Goal: Participate in discussion: Engage in conversation with other users on a specific topic

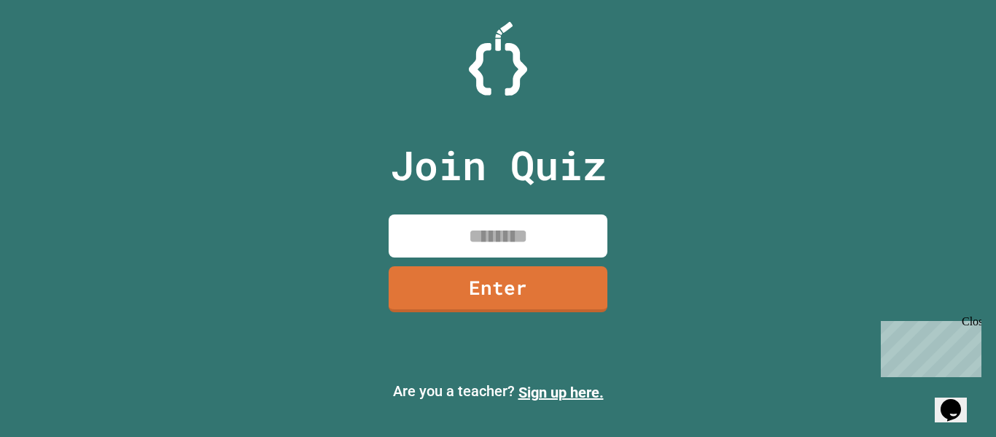
click at [537, 221] on input at bounding box center [498, 235] width 219 height 43
type input "********"
click at [458, 276] on link "Enter" at bounding box center [498, 288] width 220 height 47
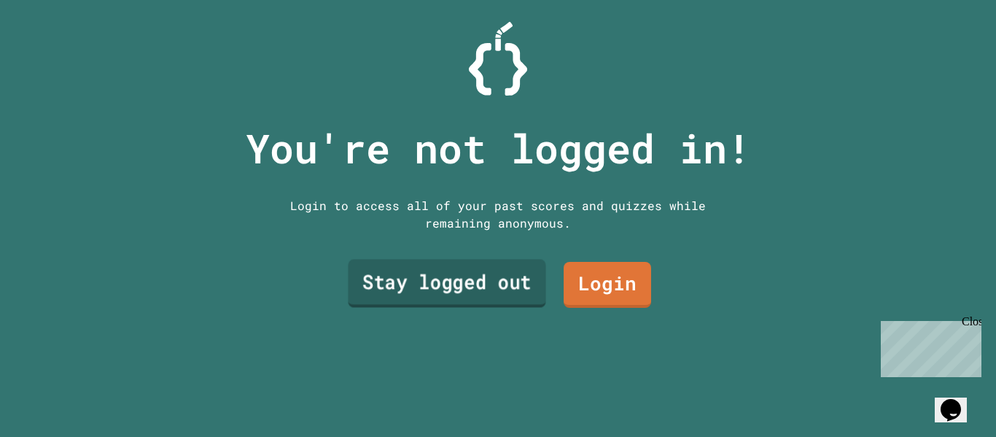
click at [510, 287] on link "Stay logged out" at bounding box center [447, 284] width 198 height 48
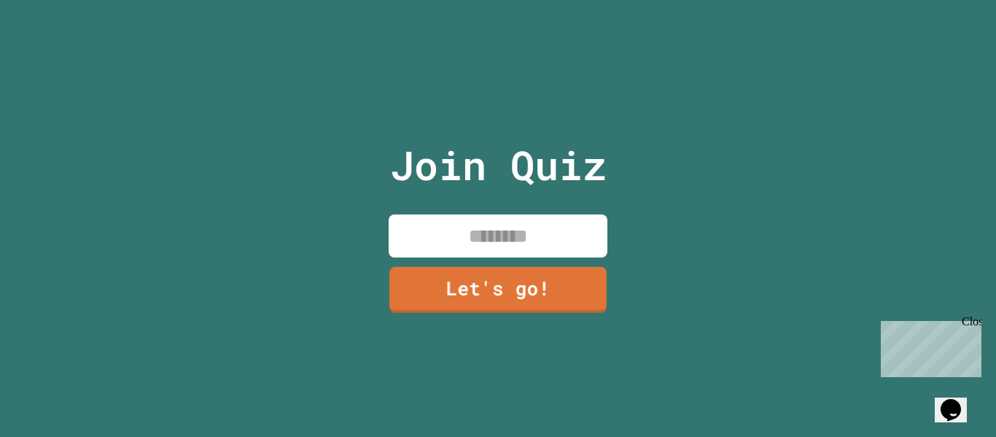
click at [588, 229] on input at bounding box center [498, 235] width 219 height 43
type input "******"
click at [532, 275] on link "Let's go!" at bounding box center [498, 289] width 219 height 46
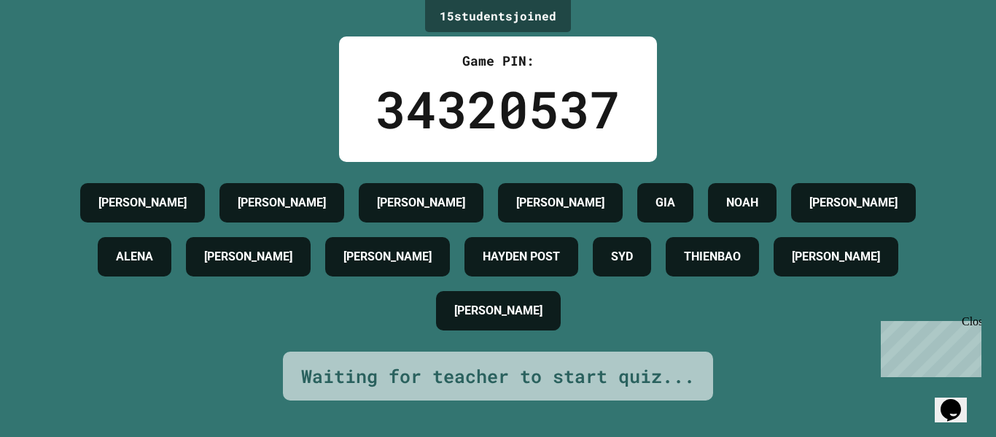
click at [429, 390] on div "Waiting for teacher to start quiz..." at bounding box center [498, 376] width 394 height 28
click at [610, 338] on div "[PERSON_NAME] [PERSON_NAME] [PERSON_NAME] [PERSON_NAME] [PERSON_NAME] [PERSON_N…" at bounding box center [497, 257] width 923 height 162
click at [615, 374] on div "Waiting for teacher to start quiz..." at bounding box center [498, 376] width 394 height 28
click at [974, 321] on div "Close" at bounding box center [971, 324] width 18 height 18
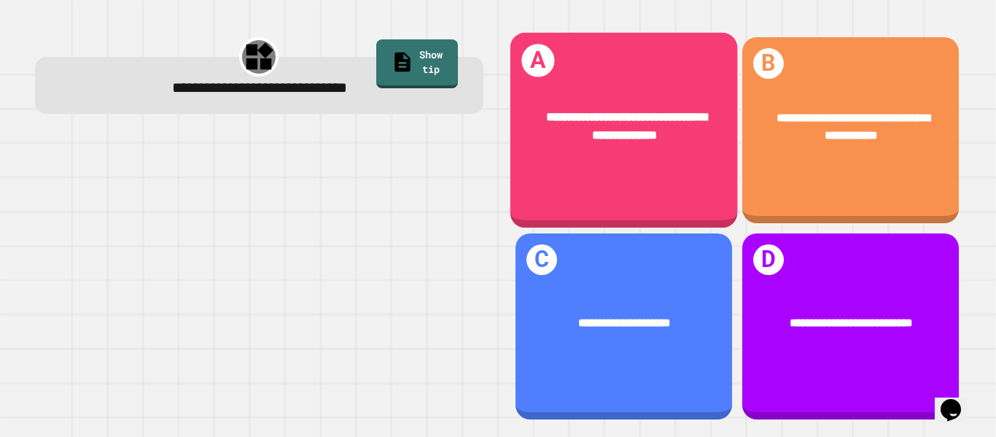
click at [664, 134] on span "**********" at bounding box center [626, 126] width 161 height 30
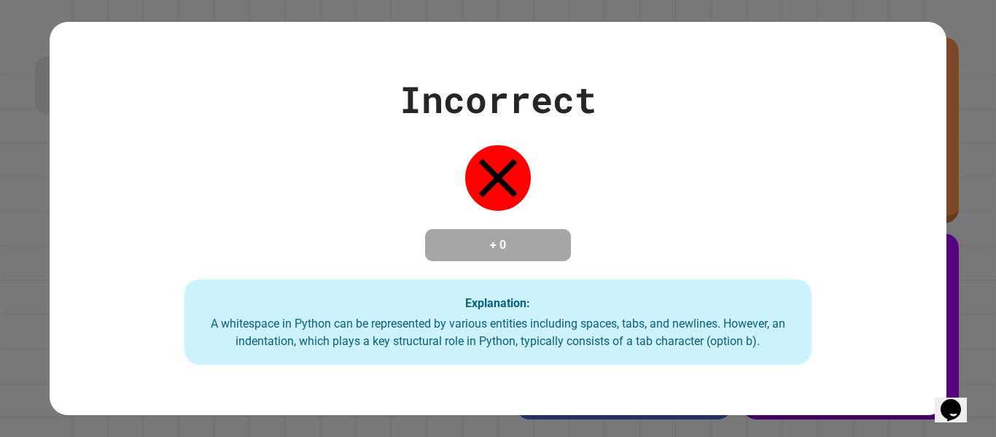
click at [870, 129] on div "Incorrect + 0 Explanation: A whitespace in Python can be represented by various…" at bounding box center [498, 218] width 896 height 293
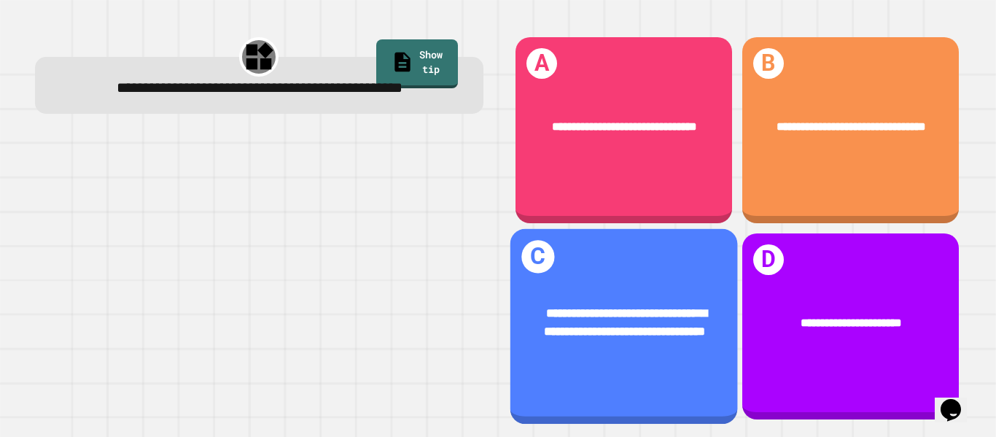
click at [609, 311] on div "**********" at bounding box center [624, 322] width 178 height 37
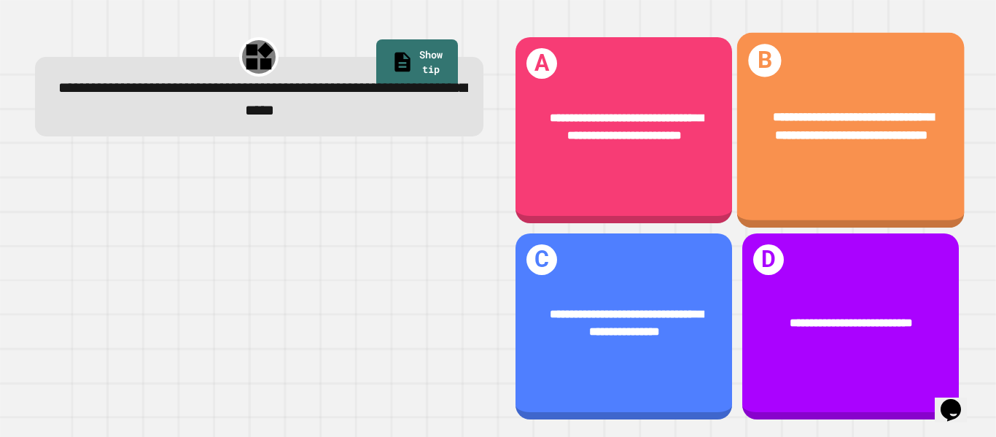
click at [845, 157] on div "**********" at bounding box center [849, 126] width 227 height 86
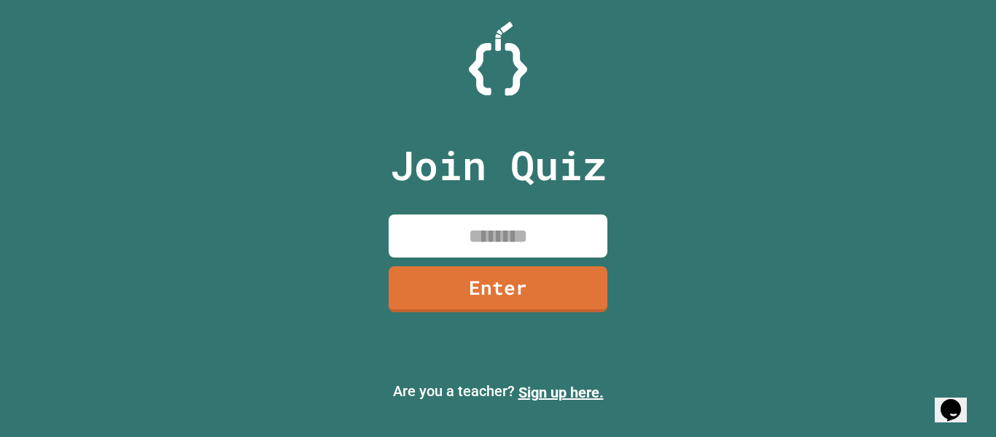
click at [516, 226] on input at bounding box center [498, 235] width 219 height 43
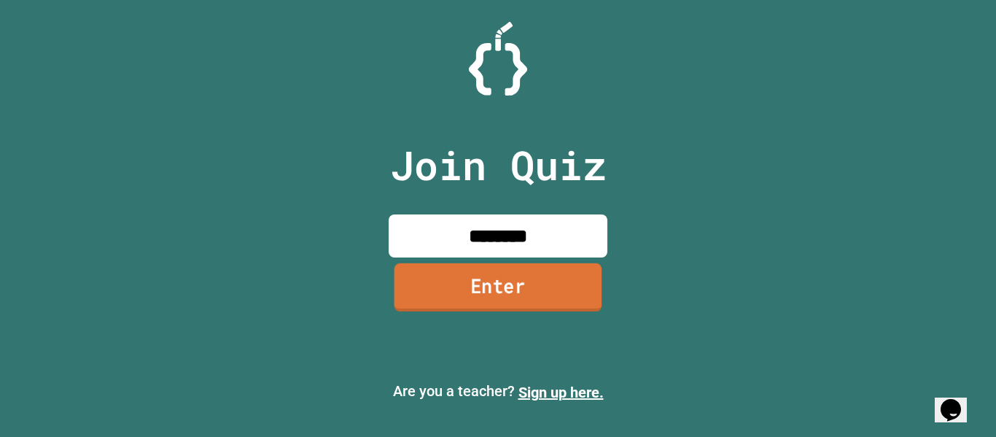
type input "********"
click at [549, 282] on link "Enter" at bounding box center [498, 287] width 208 height 48
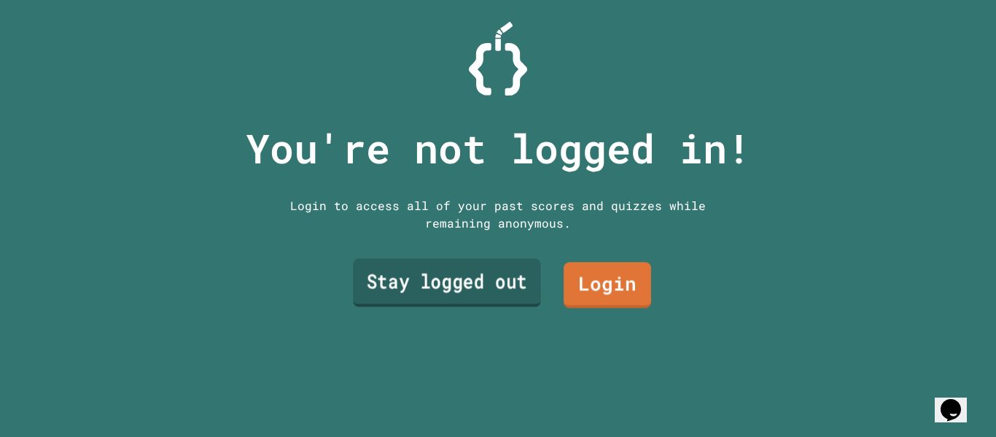
click at [459, 298] on link "Stay logged out" at bounding box center [446, 283] width 187 height 48
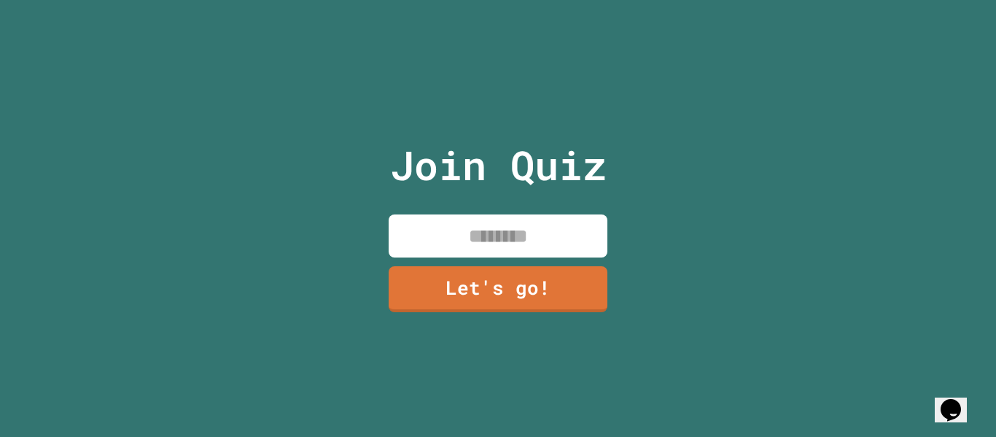
click at [542, 222] on input at bounding box center [498, 235] width 219 height 43
type input "******"
click at [565, 303] on link "Let's go!" at bounding box center [497, 287] width 212 height 48
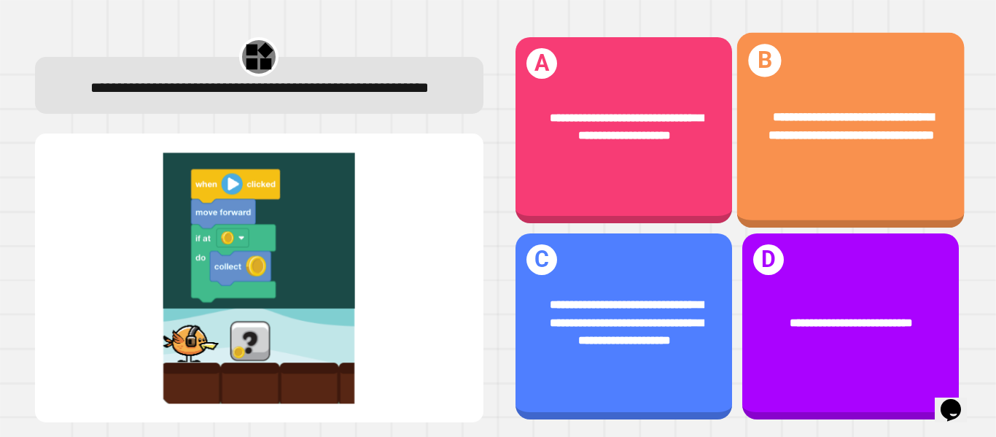
click at [838, 139] on span "**********" at bounding box center [850, 126] width 165 height 30
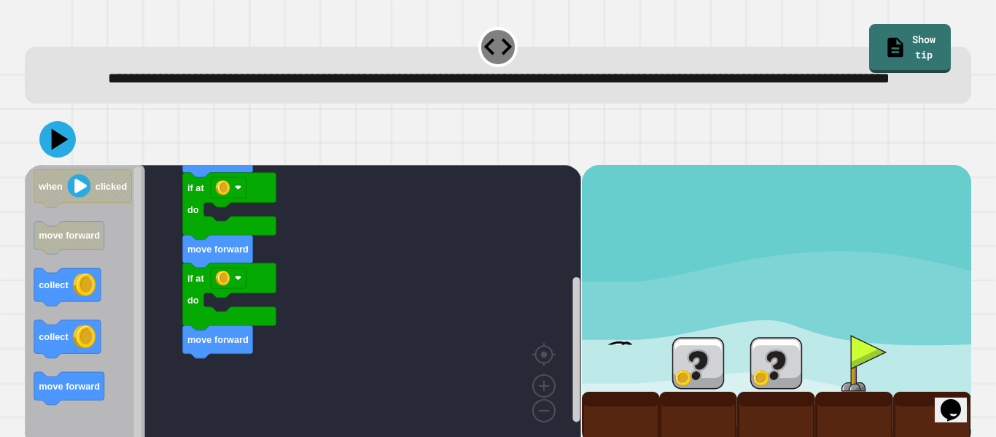
scroll to position [41, 0]
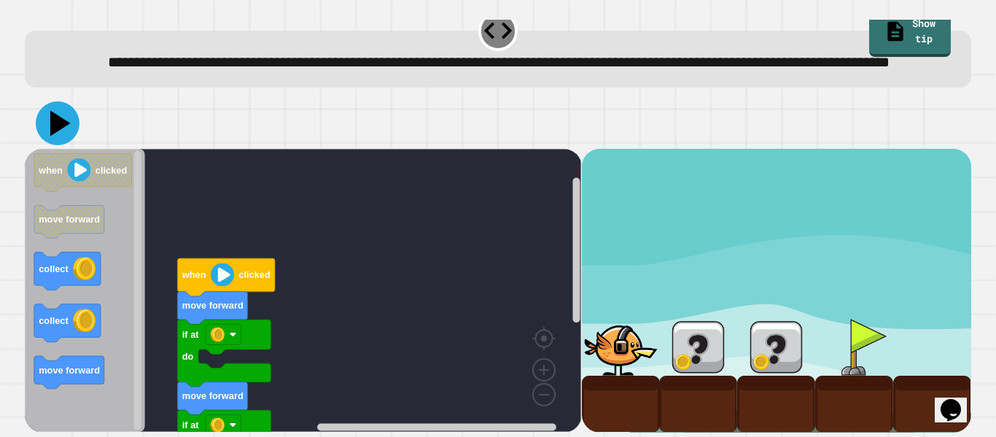
click at [47, 131] on icon at bounding box center [58, 123] width 44 height 44
click at [254, 276] on text "clicked" at bounding box center [254, 274] width 31 height 11
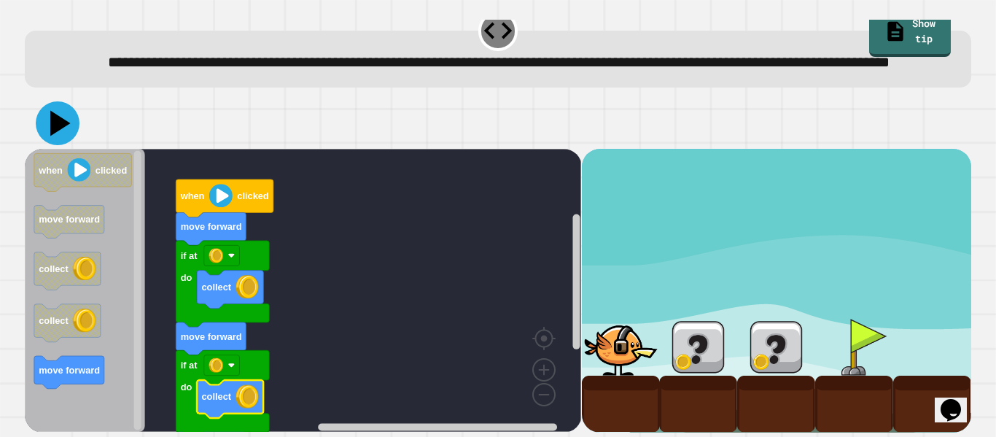
click at [68, 117] on icon at bounding box center [58, 123] width 44 height 44
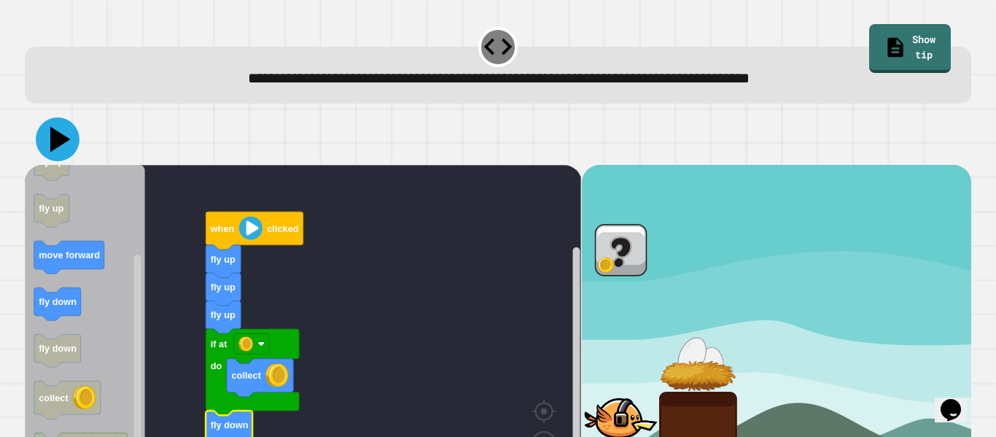
click at [64, 139] on icon at bounding box center [60, 140] width 20 height 26
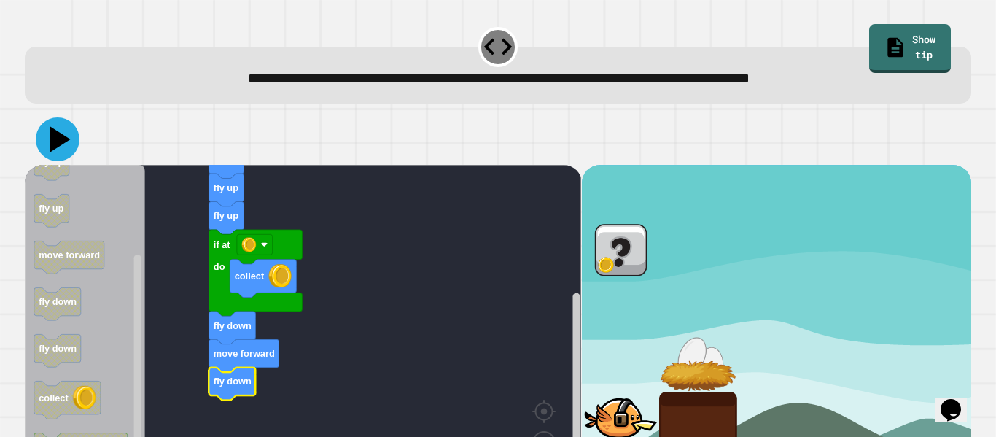
click at [67, 142] on icon at bounding box center [58, 139] width 44 height 44
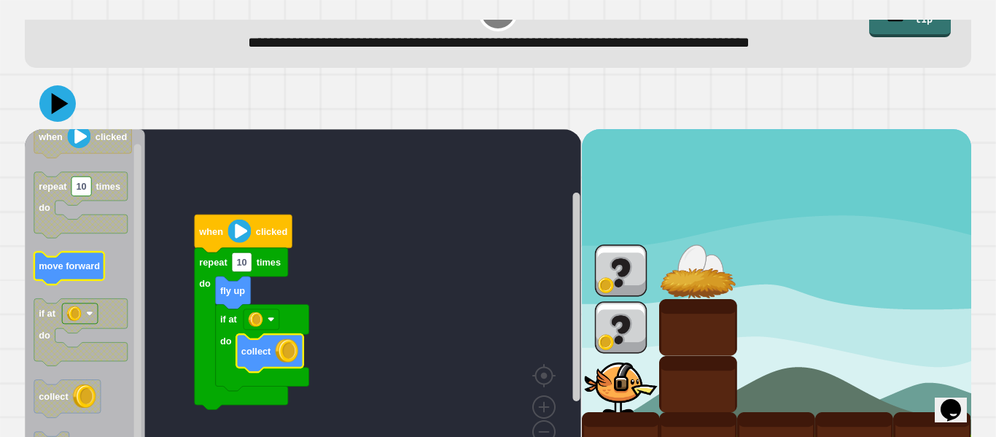
scroll to position [36, 0]
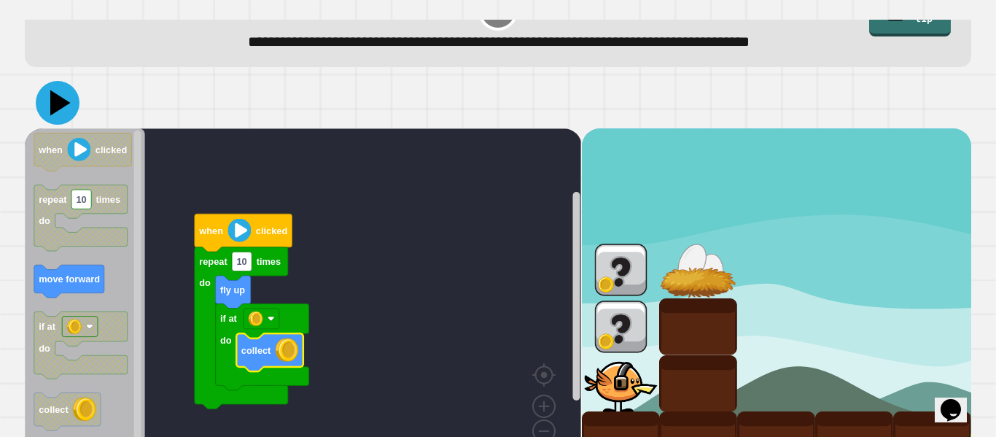
click at [60, 108] on icon at bounding box center [60, 103] width 20 height 26
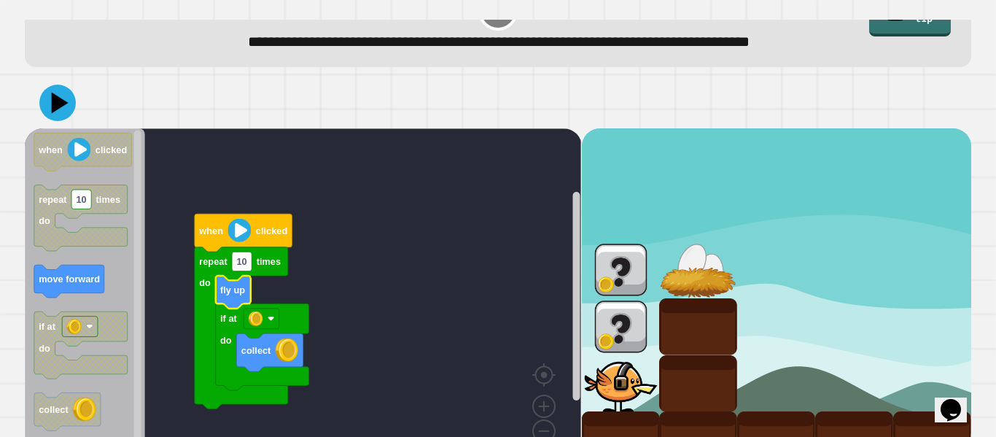
click at [230, 292] on text "fly up" at bounding box center [232, 289] width 25 height 11
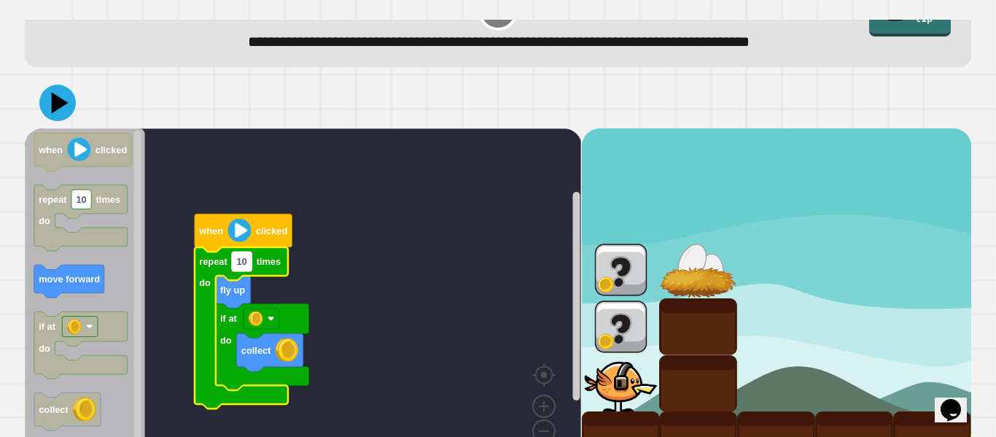
click at [241, 260] on text "10" at bounding box center [242, 261] width 10 height 11
type input "*"
click at [63, 101] on icon at bounding box center [60, 103] width 20 height 26
click at [238, 257] on input "*" at bounding box center [239, 262] width 15 height 19
click at [241, 258] on input "*" at bounding box center [239, 262] width 15 height 19
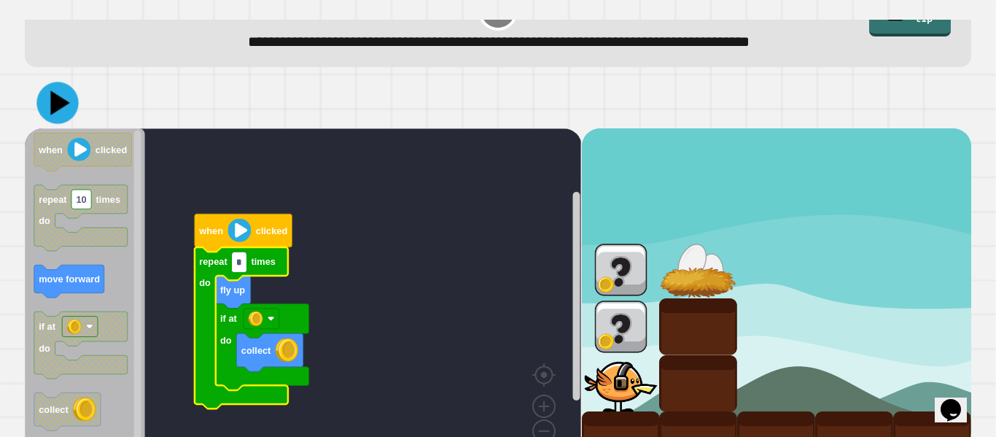
type input "*"
click at [42, 89] on icon at bounding box center [57, 103] width 42 height 42
click at [238, 265] on input "*" at bounding box center [239, 262] width 15 height 19
click at [243, 268] on input "*" at bounding box center [239, 262] width 15 height 19
type input "*"
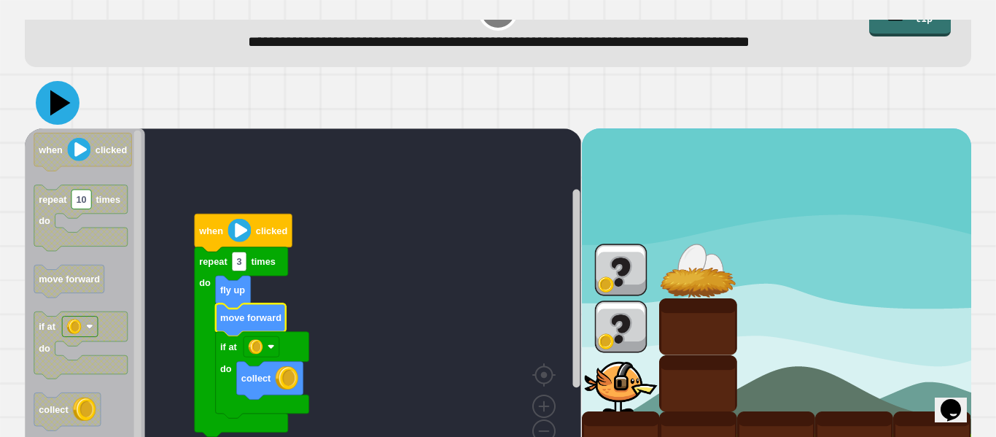
click at [55, 105] on icon at bounding box center [60, 103] width 20 height 26
click at [292, 302] on rect "Blockly Workspace" at bounding box center [303, 298] width 556 height 340
click at [286, 305] on rect "Blockly Workspace" at bounding box center [303, 298] width 556 height 340
click at [281, 308] on icon "Blockly Workspace" at bounding box center [251, 319] width 70 height 33
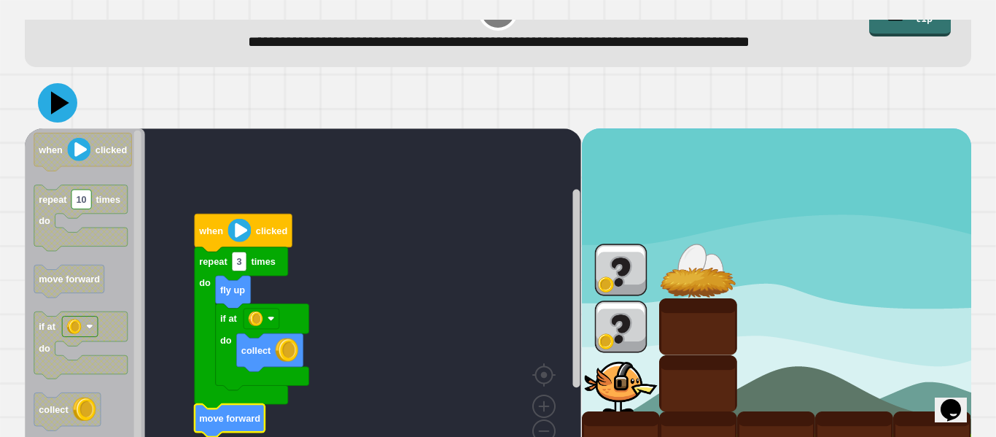
click at [72, 113] on icon at bounding box center [57, 102] width 39 height 39
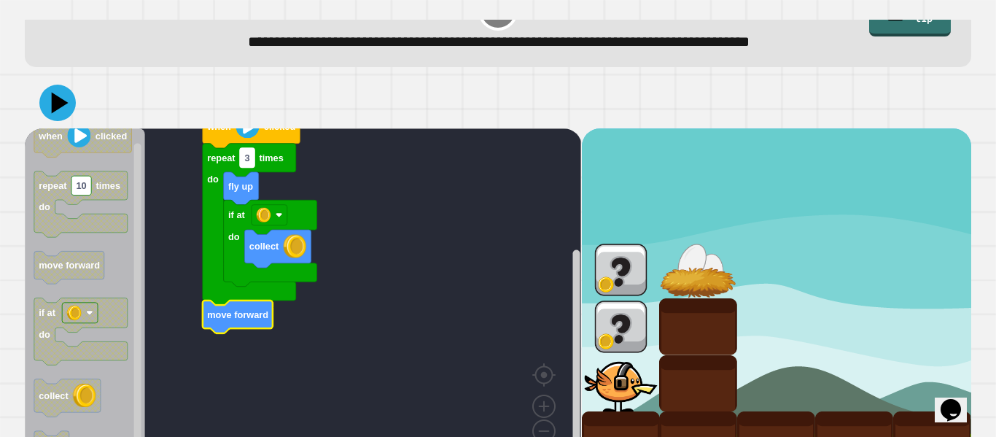
click at [249, 157] on text "3" at bounding box center [247, 157] width 5 height 11
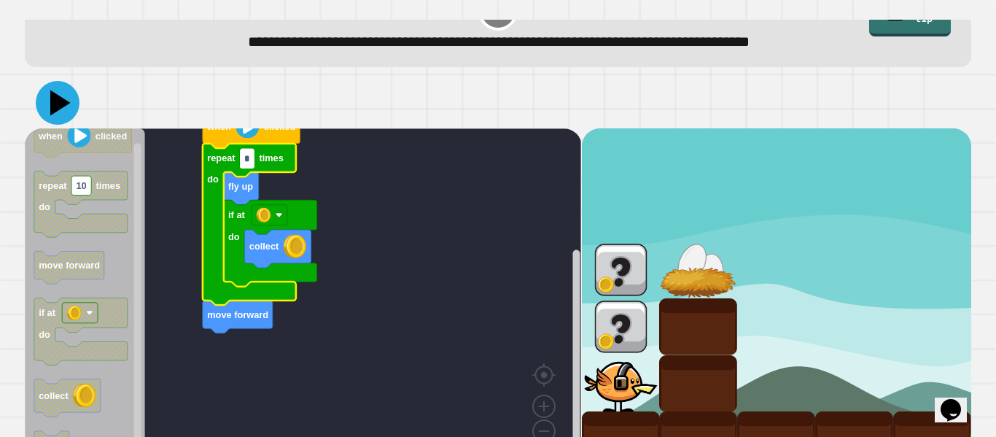
type input "*"
click at [57, 104] on icon at bounding box center [60, 103] width 20 height 26
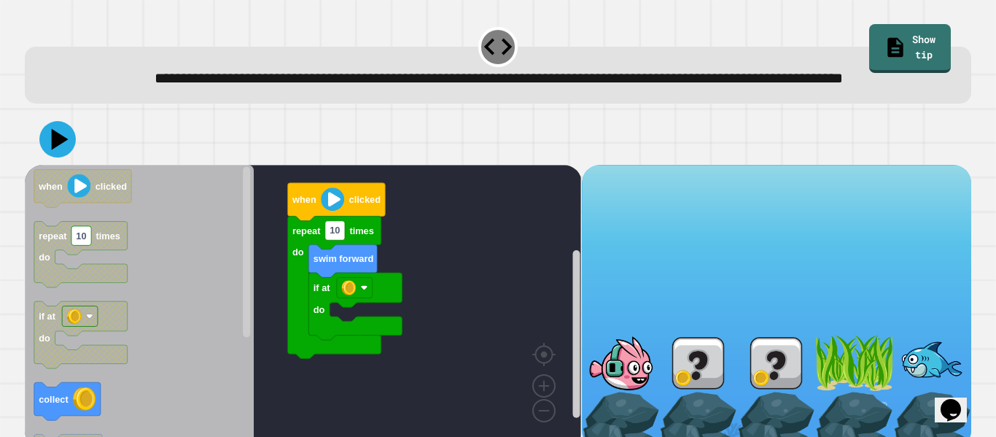
click at [67, 157] on icon at bounding box center [57, 139] width 36 height 36
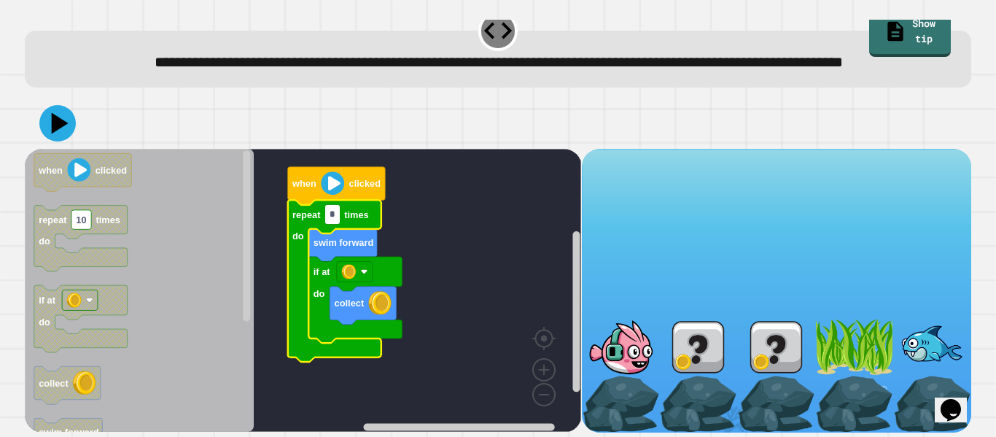
type input "*"
click at [46, 121] on icon at bounding box center [58, 123] width 44 height 44
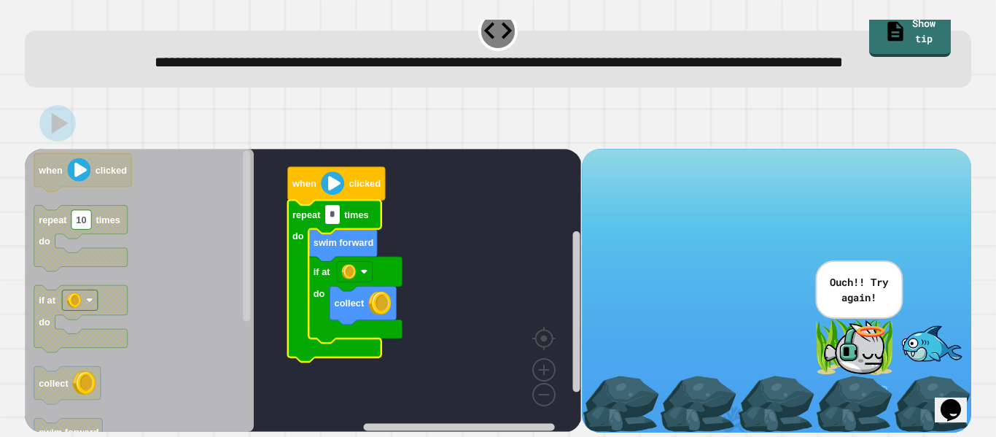
click at [334, 216] on input "*" at bounding box center [332, 214] width 15 height 19
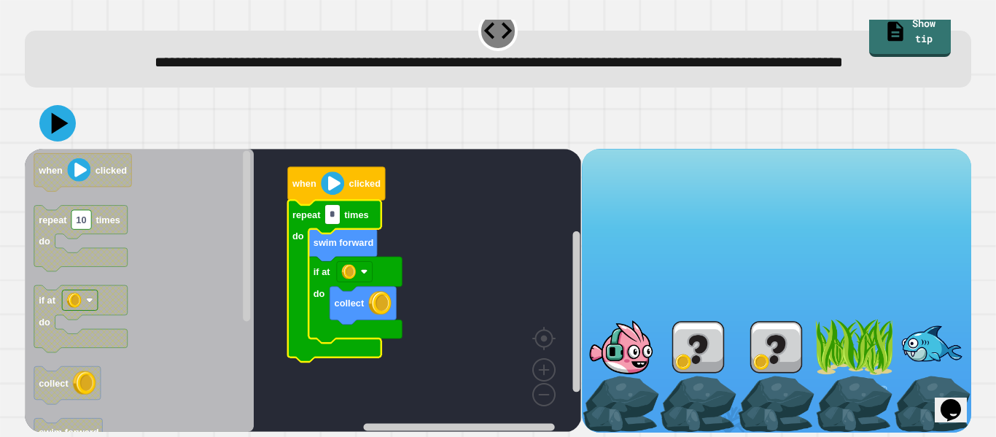
type input "*"
click at [74, 118] on button at bounding box center [57, 123] width 42 height 42
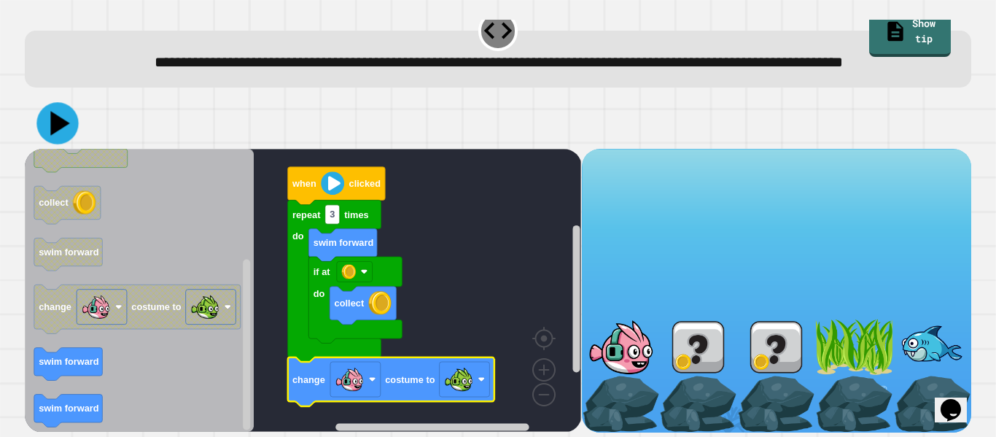
click at [52, 122] on icon at bounding box center [60, 123] width 19 height 24
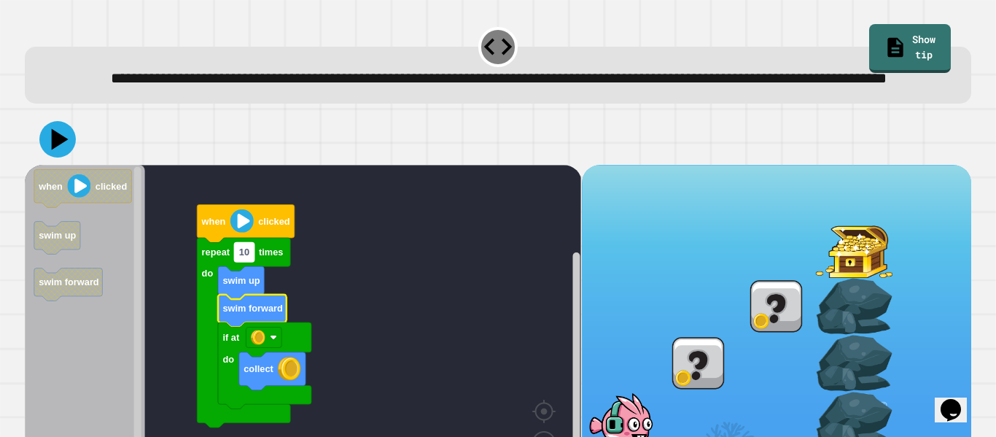
click at [247, 257] on text "10" at bounding box center [244, 251] width 10 height 11
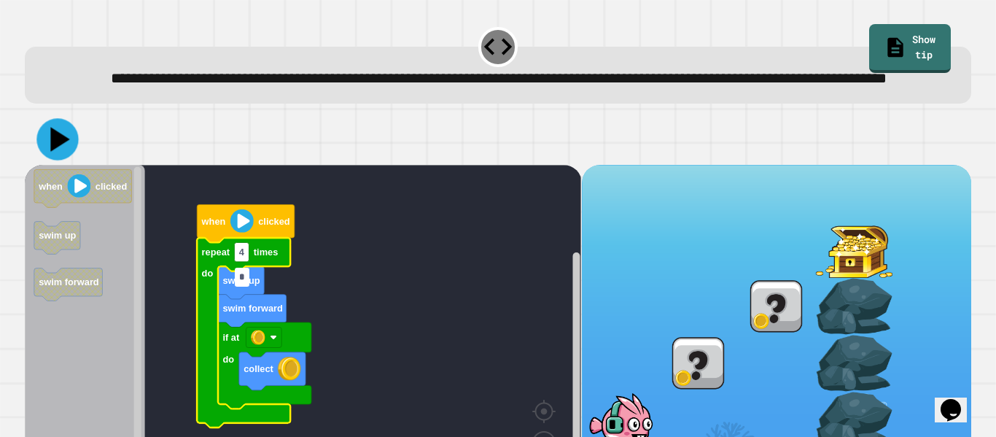
type input "*"
click at [55, 151] on icon at bounding box center [60, 139] width 19 height 24
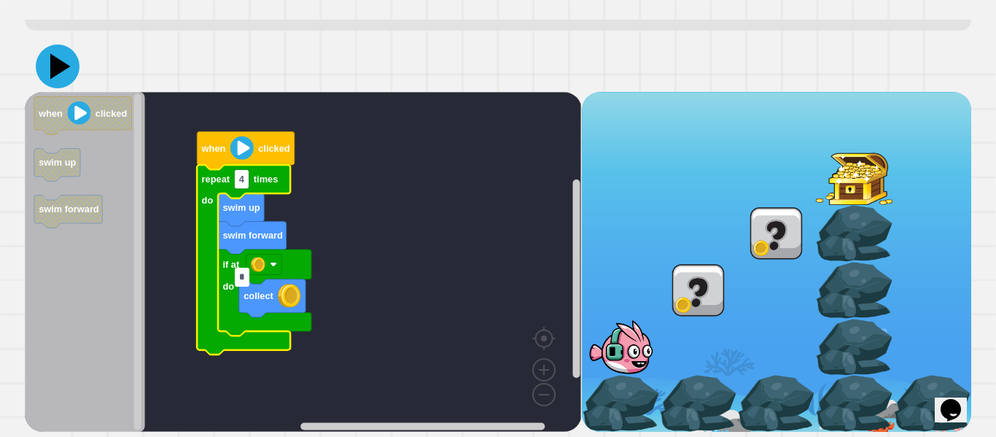
click at [61, 64] on icon at bounding box center [60, 67] width 20 height 26
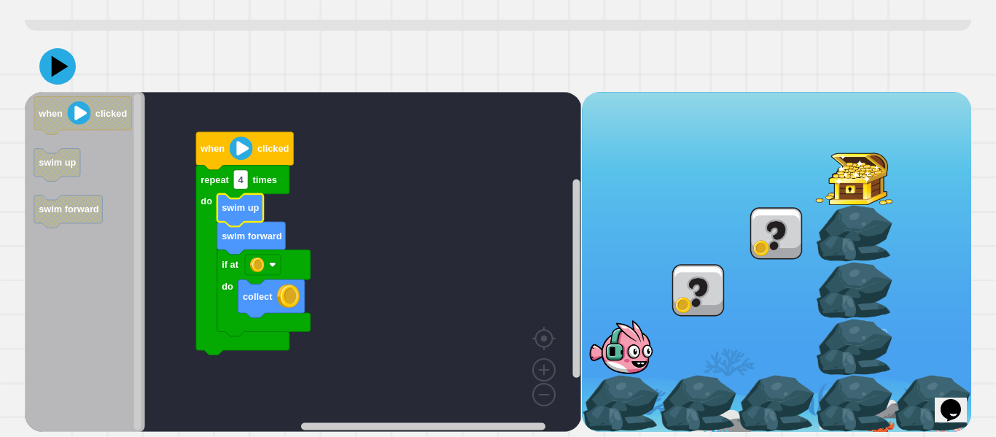
click at [249, 206] on text "swim up" at bounding box center [240, 207] width 37 height 11
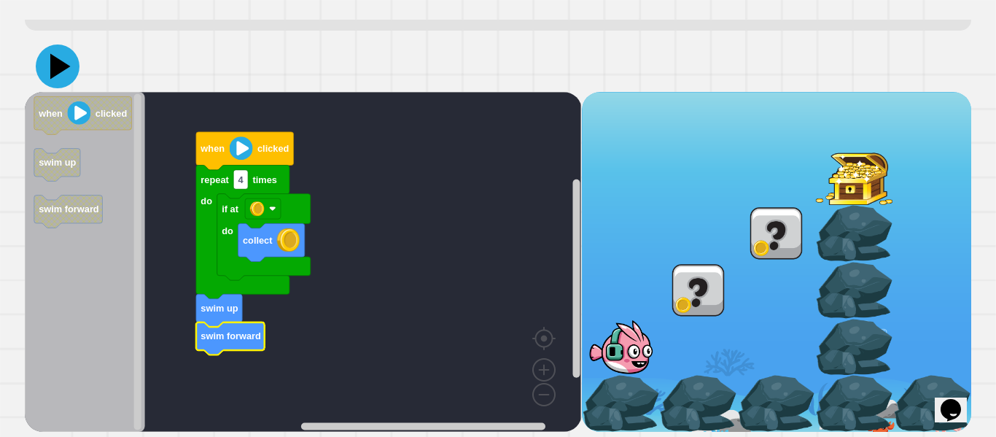
click at [53, 69] on icon at bounding box center [60, 67] width 20 height 26
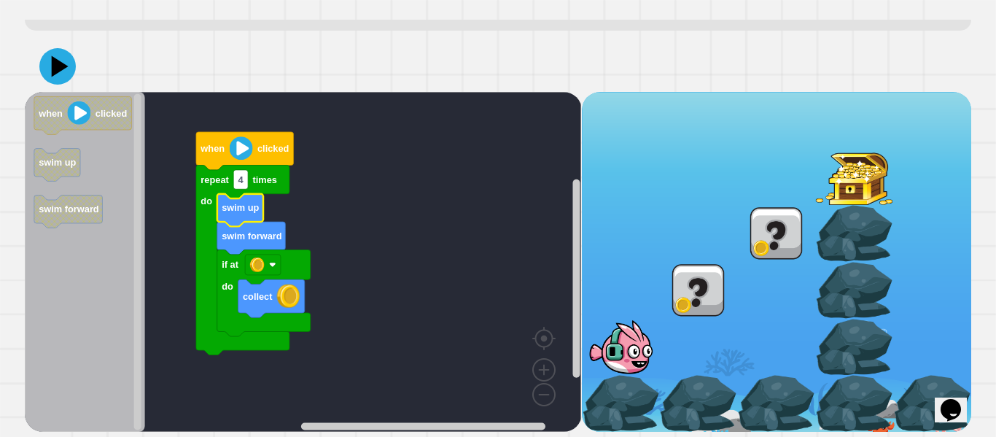
click at [32, 58] on div at bounding box center [498, 66] width 946 height 51
click at [39, 59] on div at bounding box center [498, 66] width 946 height 51
click at [52, 66] on icon at bounding box center [60, 67] width 20 height 26
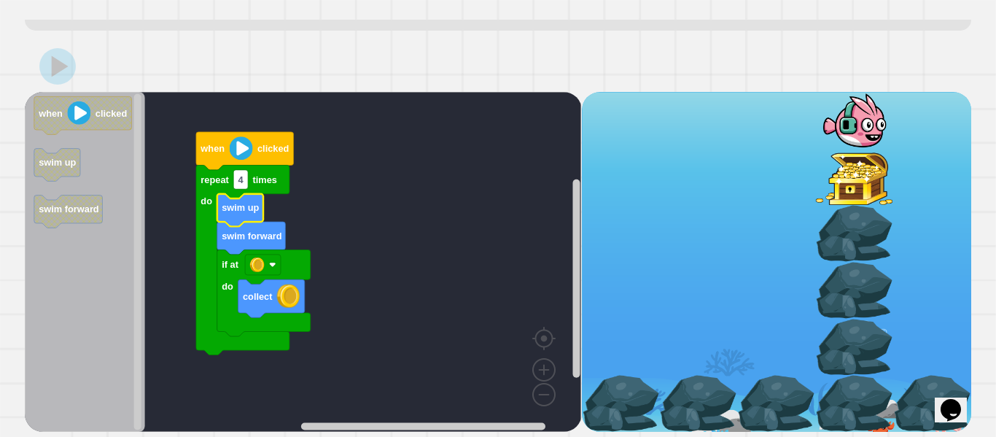
click at [238, 210] on text "swim up" at bounding box center [240, 207] width 37 height 11
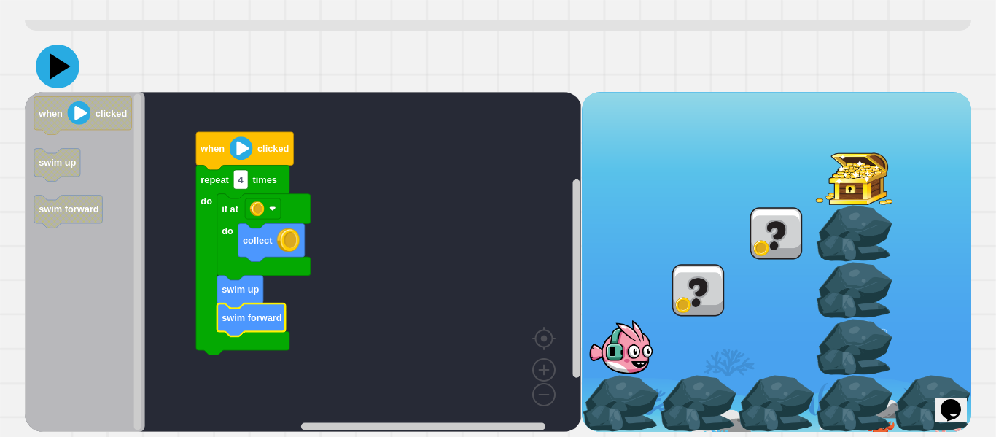
click at [61, 60] on icon at bounding box center [58, 66] width 44 height 44
